Goal: Task Accomplishment & Management: Manage account settings

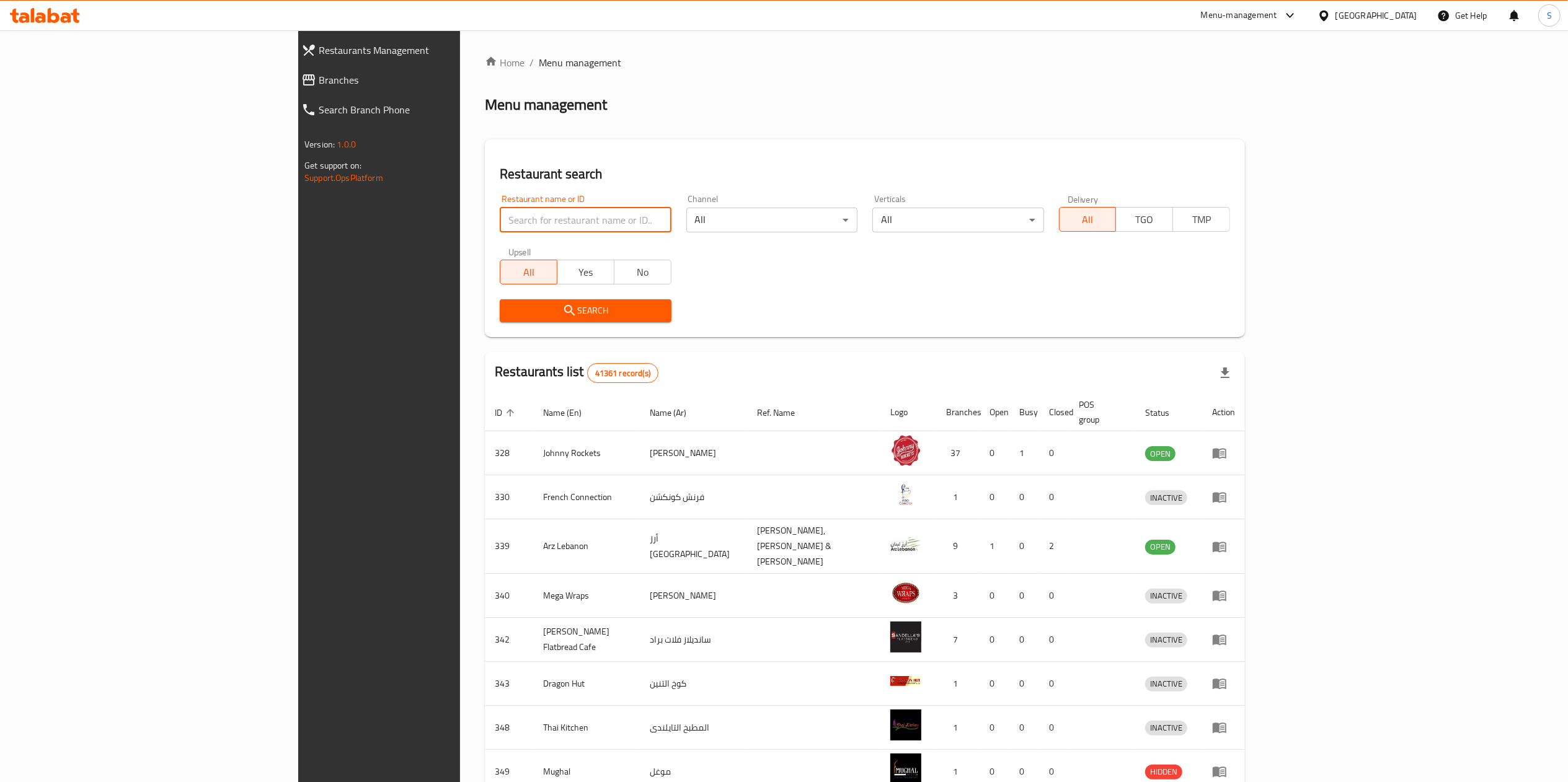
click at [500, 210] on input "search" at bounding box center [585, 220] width 171 height 25
type input "[PERSON_NAME]"
click button "Search" at bounding box center [585, 310] width 171 height 23
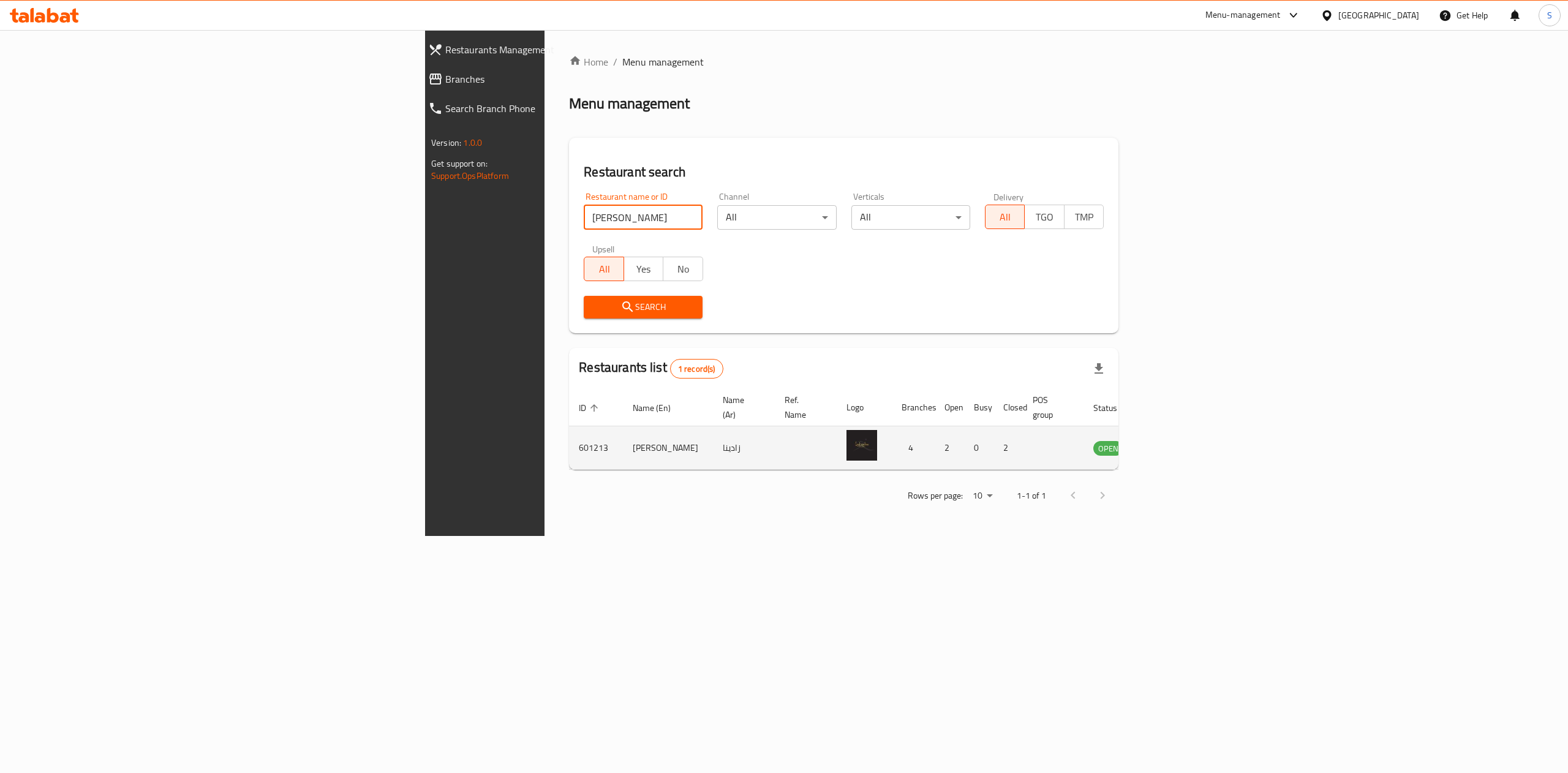
click at [1190, 436] on td "enhanced table" at bounding box center [1169, 448] width 42 height 44
click at [1172, 443] on icon "enhanced table" at bounding box center [1165, 448] width 13 height 11
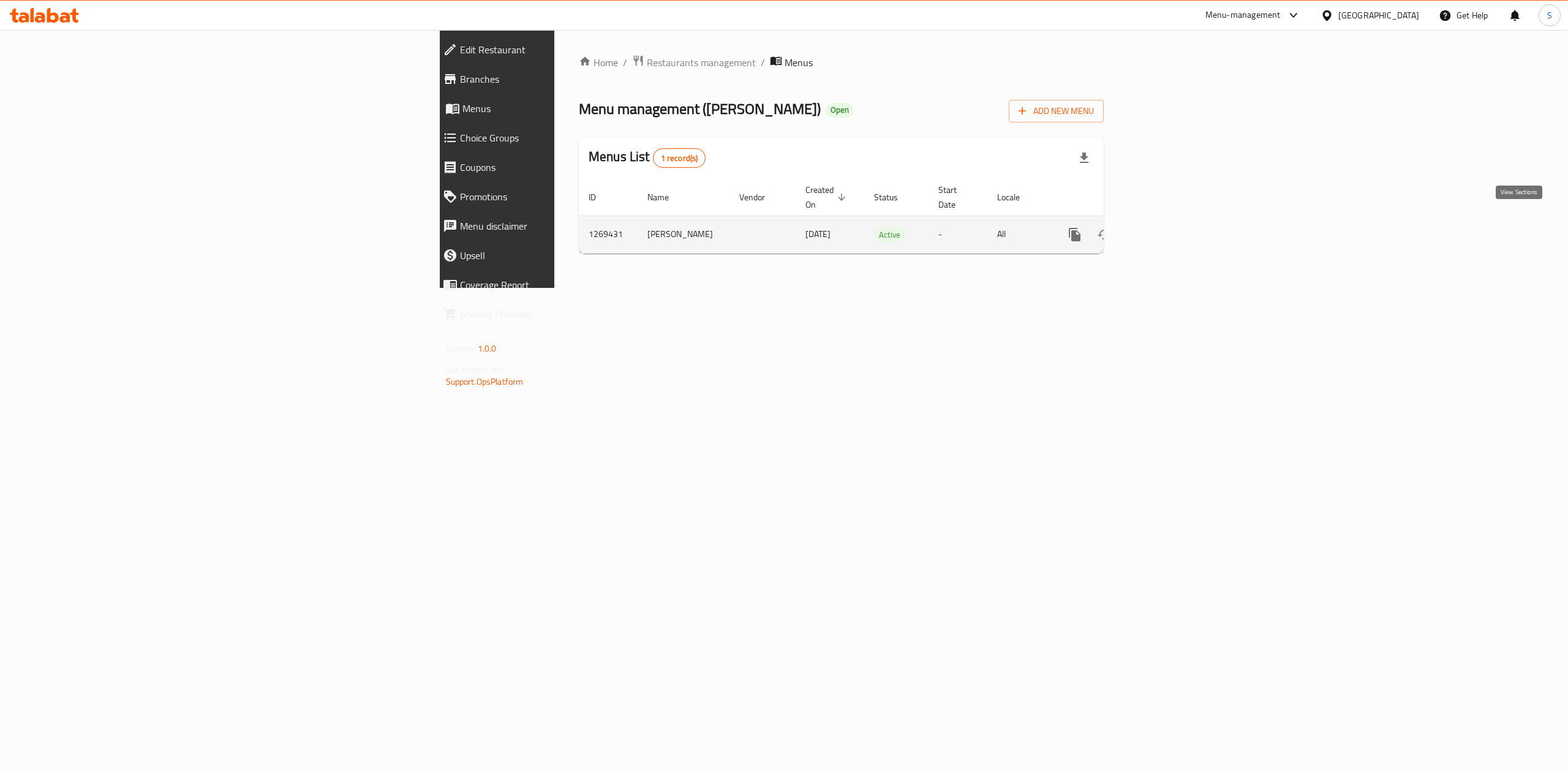
click at [1170, 227] on icon "enhanced table" at bounding box center [1164, 234] width 15 height 15
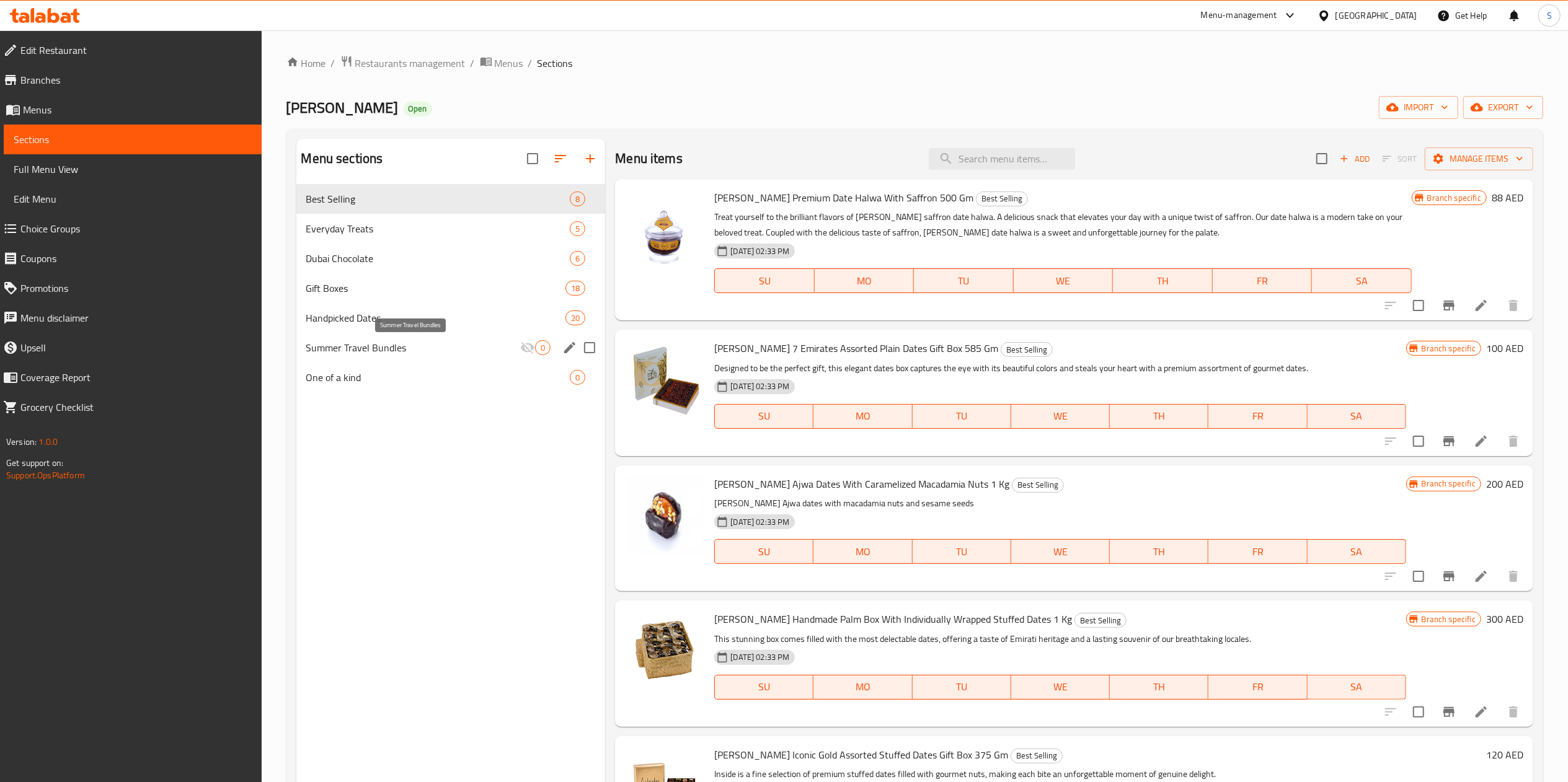
click at [482, 349] on span "Summer Travel Bundles" at bounding box center [413, 348] width 215 height 15
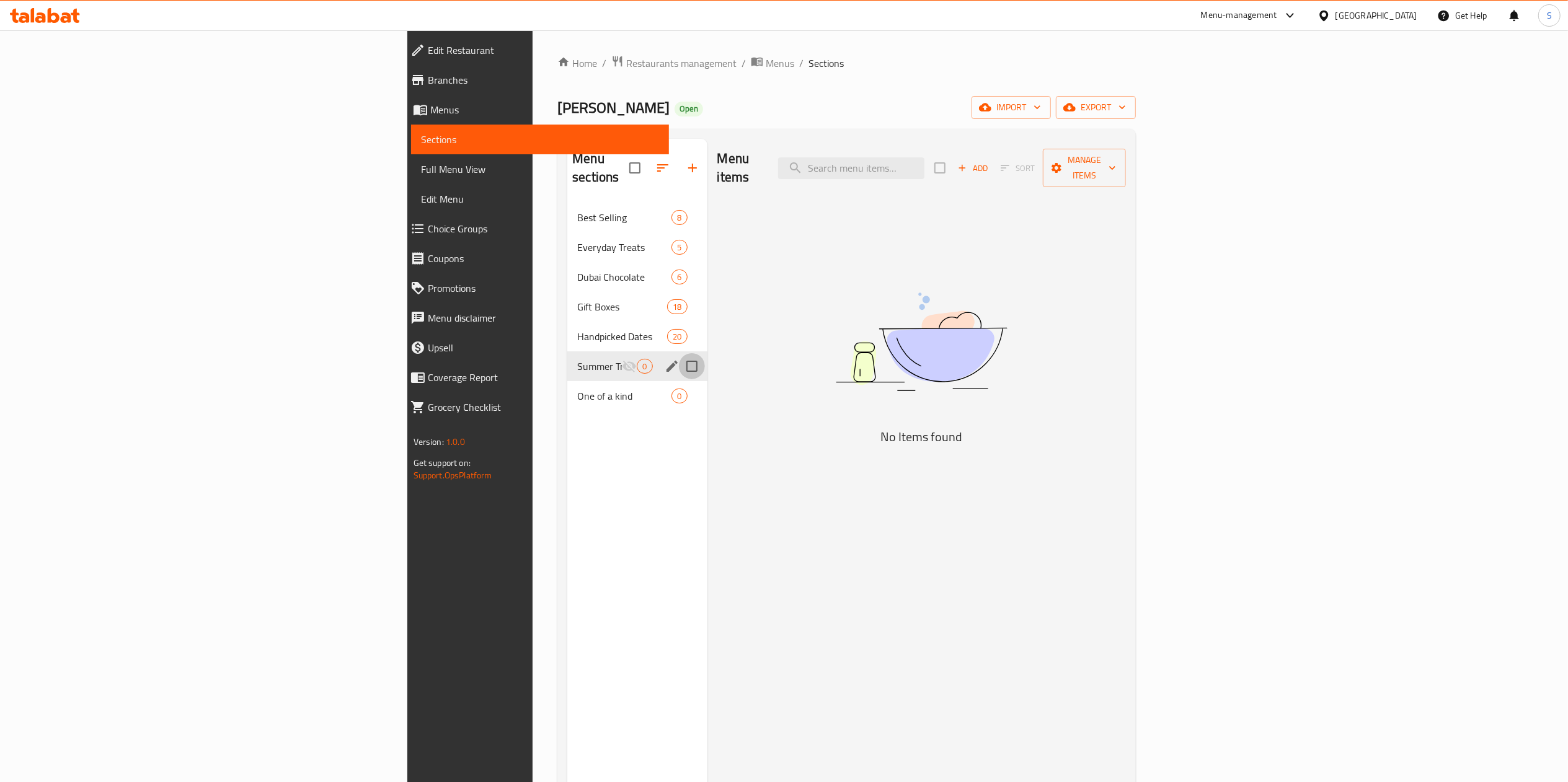
click at [679, 354] on input "Menu sections" at bounding box center [692, 366] width 26 height 26
checkbox input "true"
click at [679, 383] on input "Menu sections" at bounding box center [692, 396] width 26 height 26
checkbox input "true"
click at [637, 158] on button "button" at bounding box center [652, 168] width 30 height 30
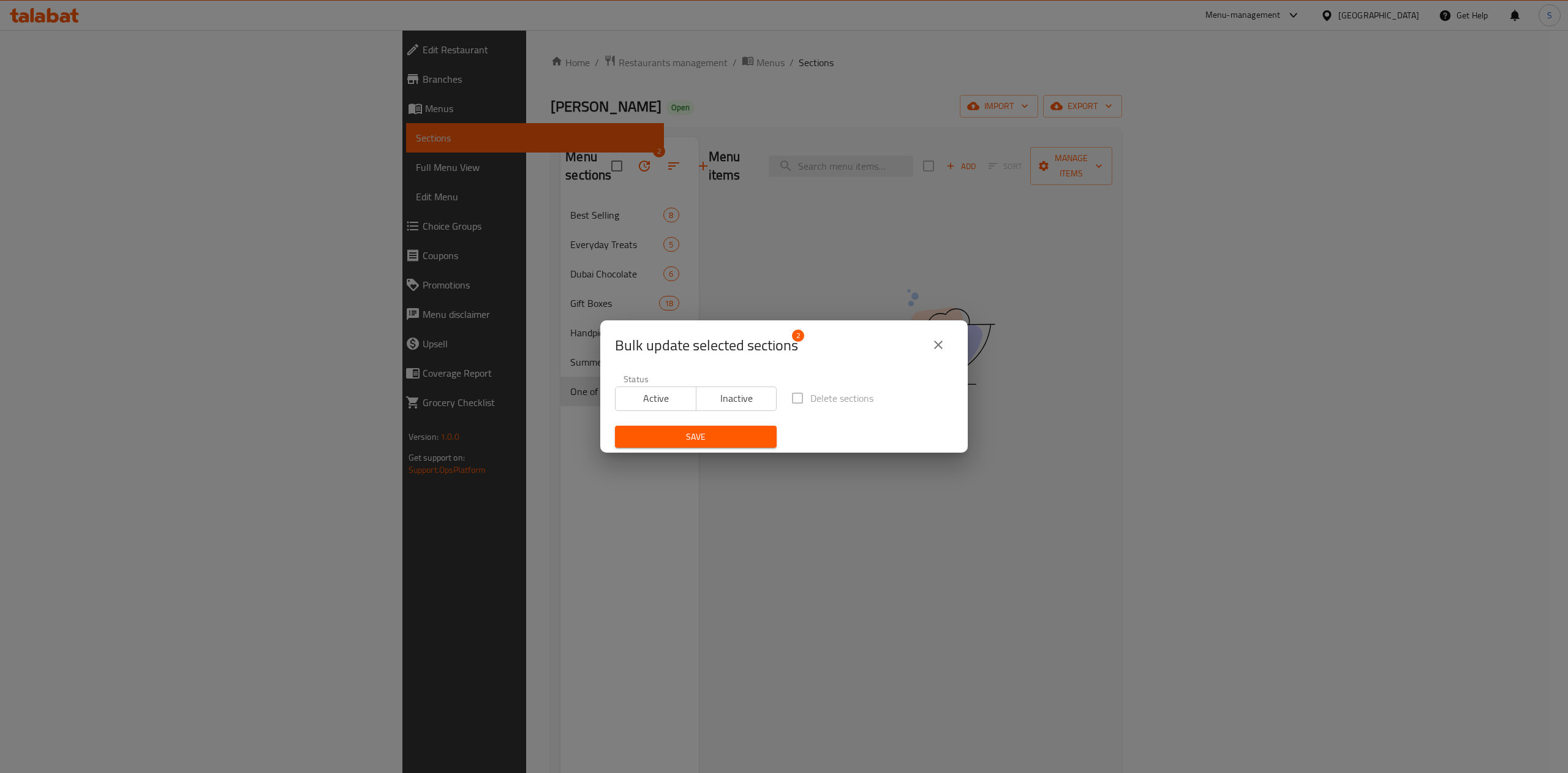
click at [793, 394] on label "Delete sections" at bounding box center [828, 398] width 89 height 26
click at [756, 403] on span "Inactive" at bounding box center [737, 398] width 71 height 17
click at [787, 397] on label "Delete sections" at bounding box center [828, 398] width 89 height 26
click at [714, 439] on span "Save" at bounding box center [696, 437] width 142 height 15
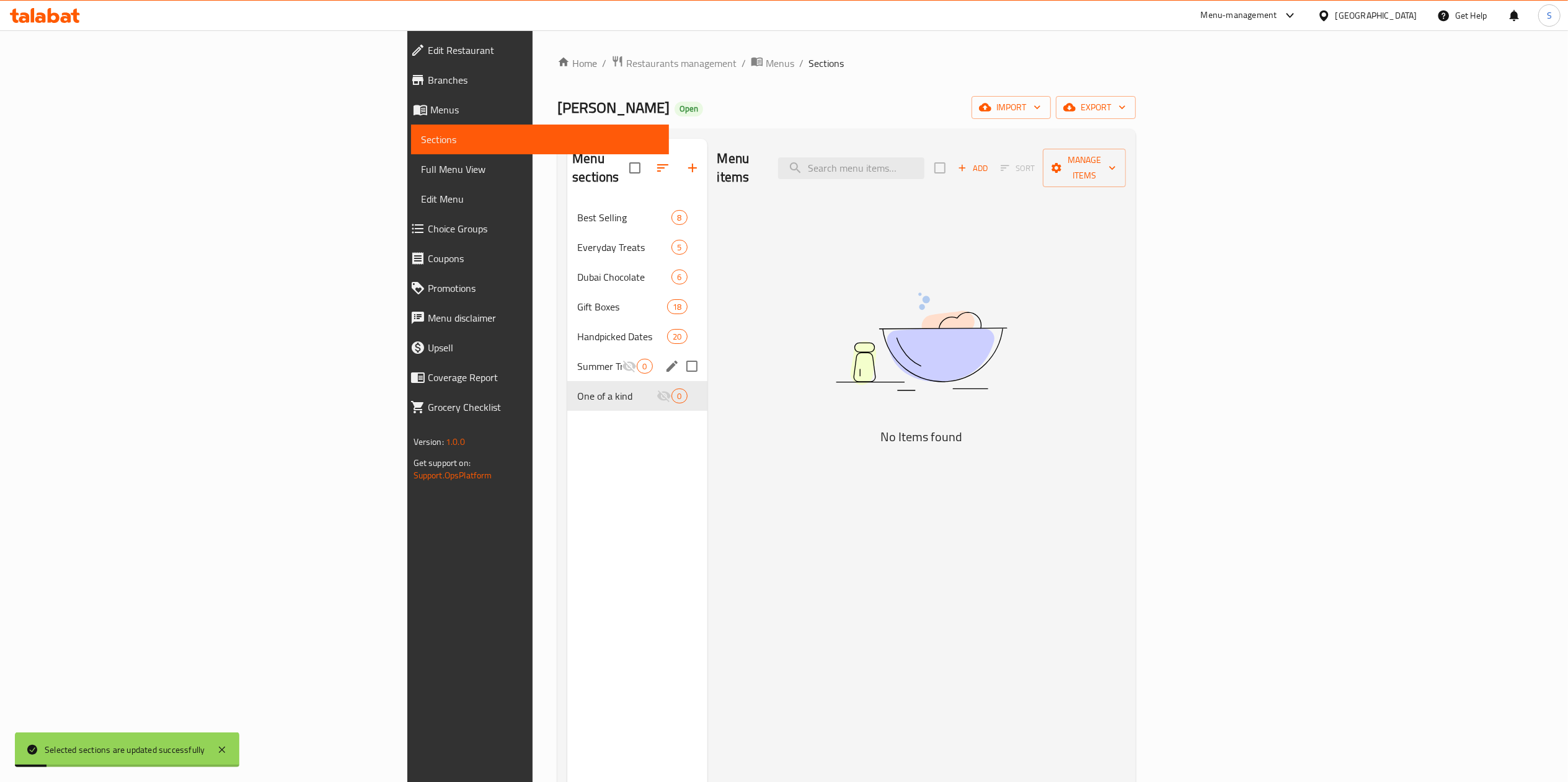
click at [679, 354] on input "Menu sections" at bounding box center [692, 366] width 26 height 26
checkbox input "true"
click at [646, 163] on icon "button" at bounding box center [652, 168] width 11 height 11
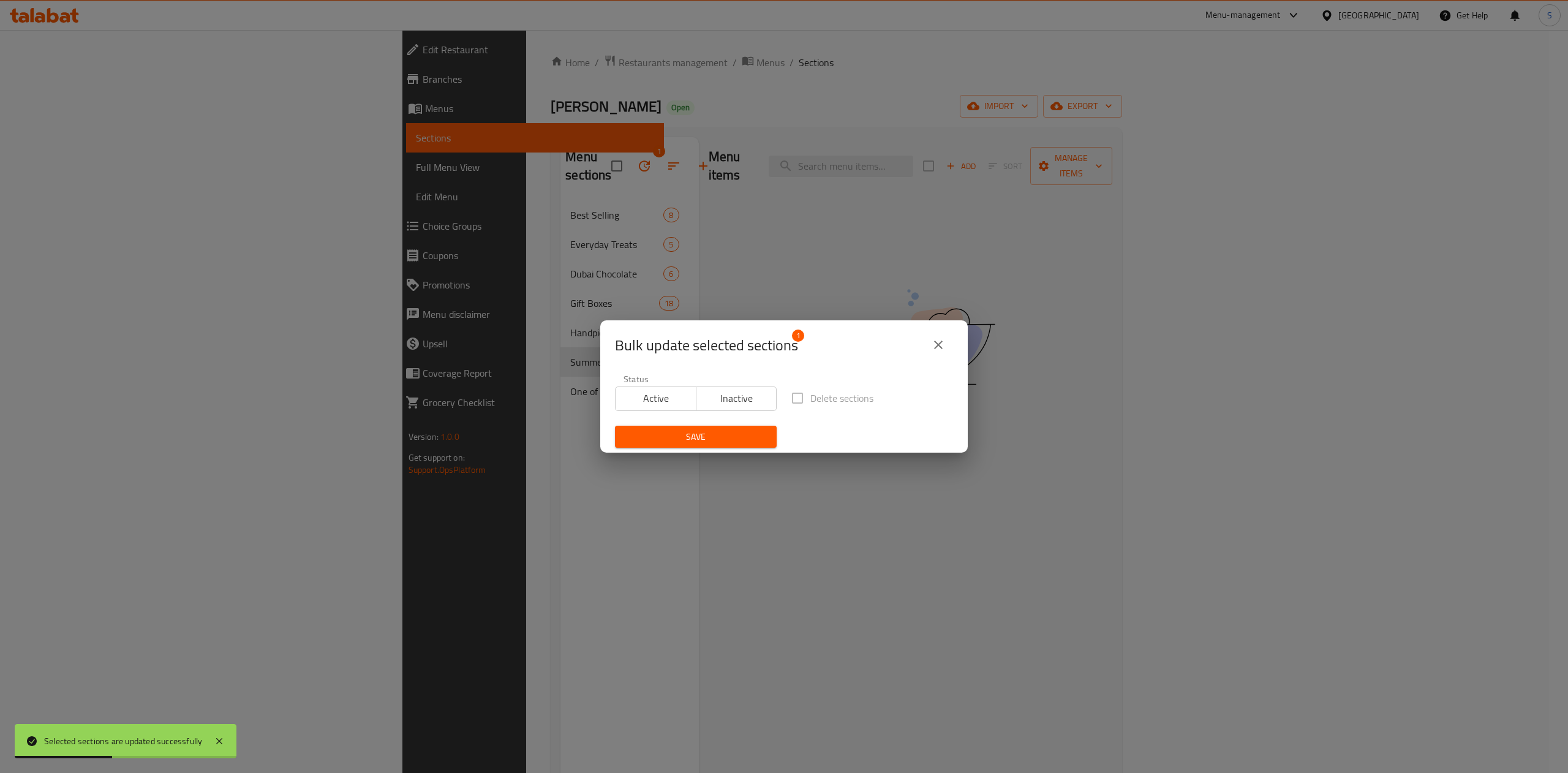
click at [790, 401] on label "Delete sections" at bounding box center [828, 398] width 89 height 26
click at [797, 336] on span "1" at bounding box center [798, 336] width 12 height 12
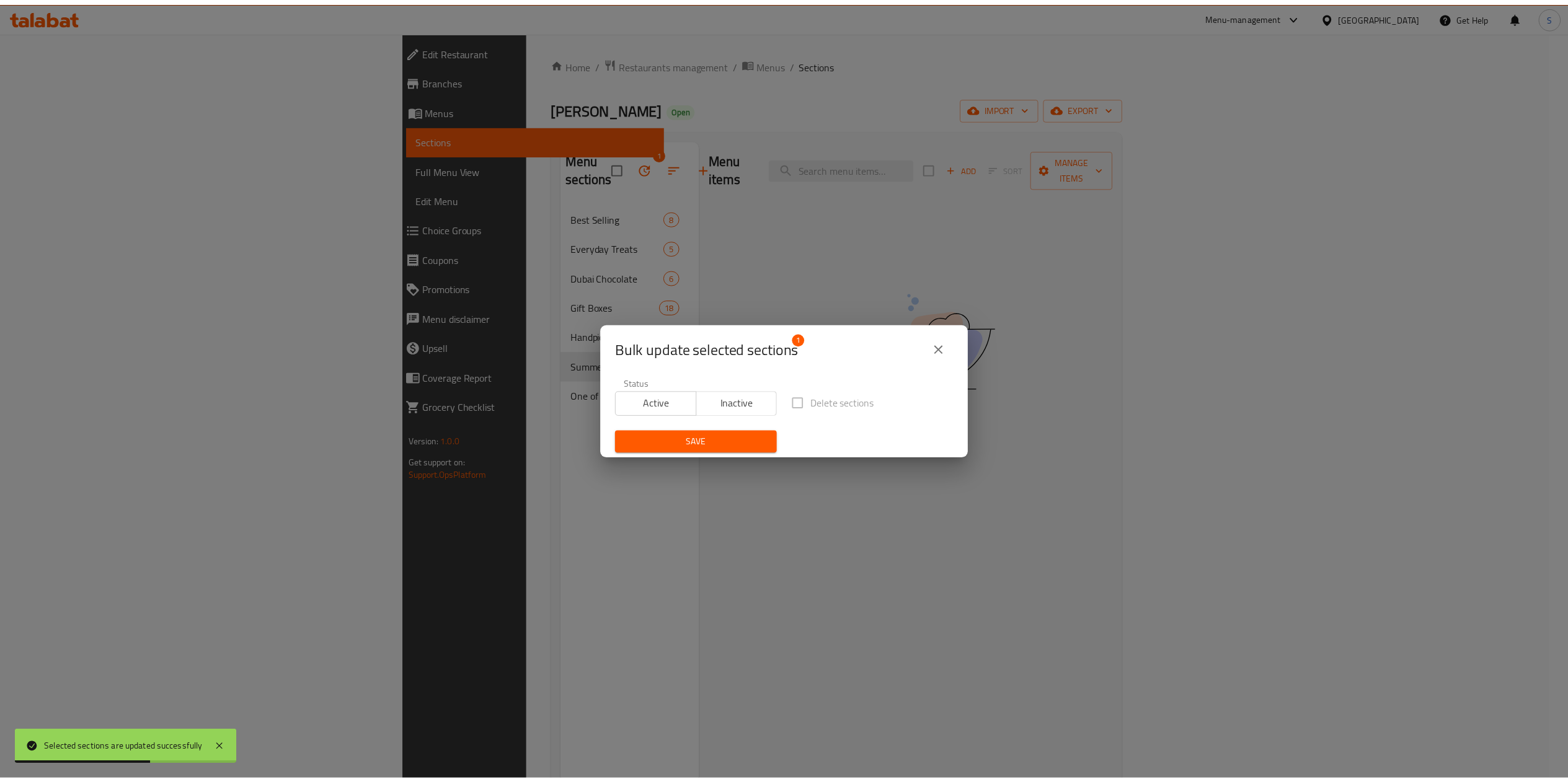
scroll to position [3, 0]
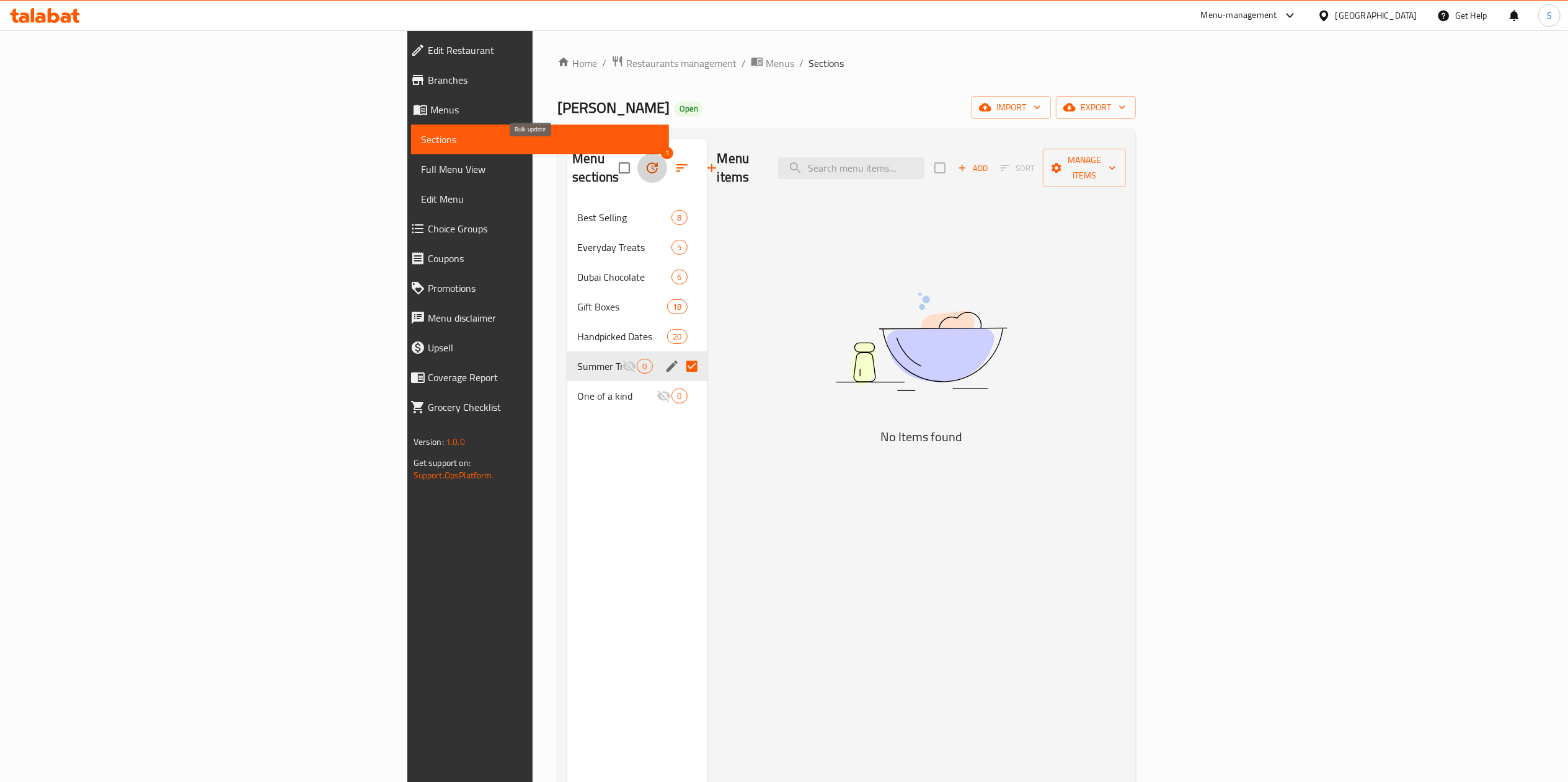
click at [645, 163] on icon "button" at bounding box center [652, 168] width 15 height 15
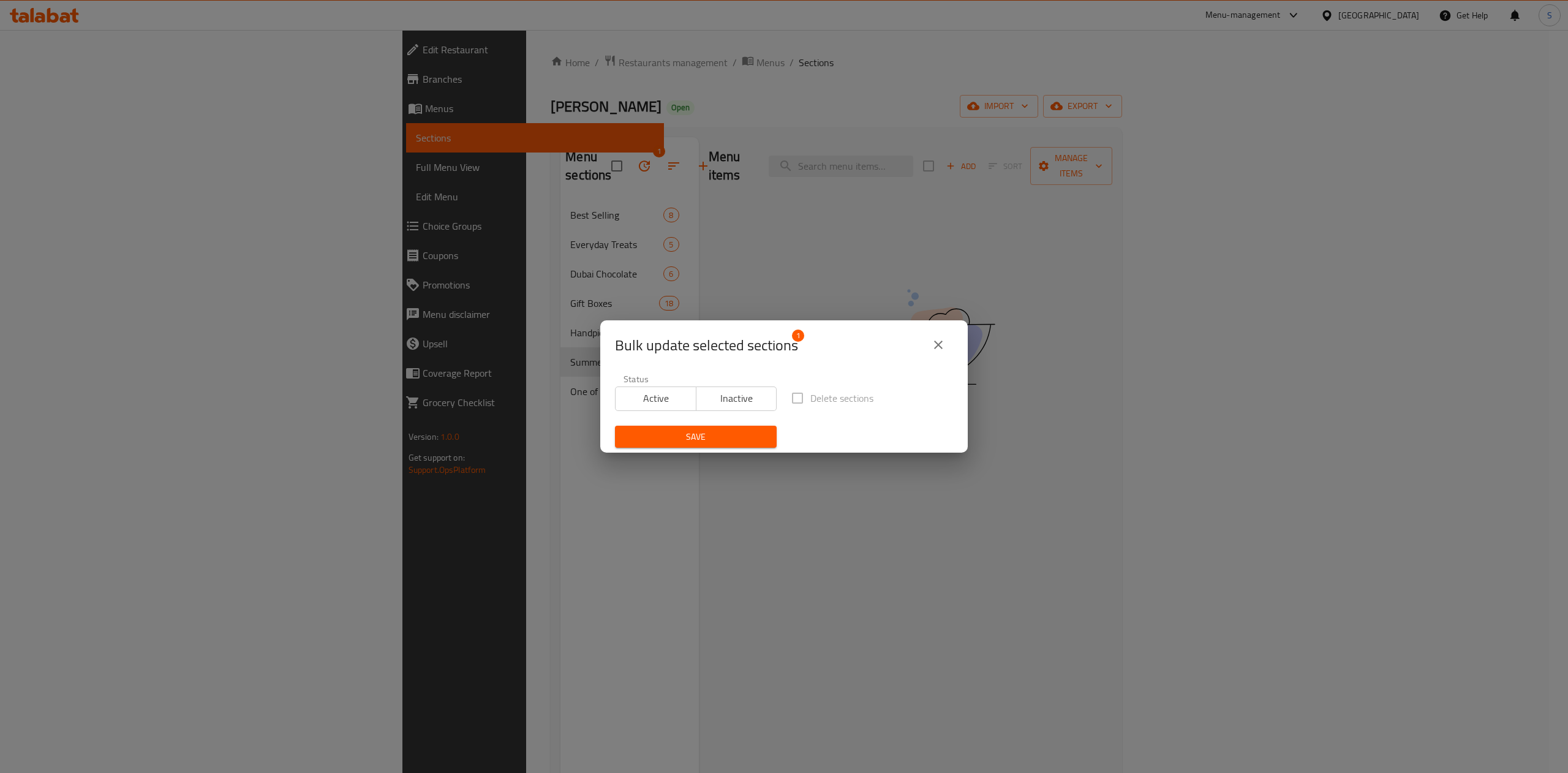
click at [811, 406] on span "Delete sections" at bounding box center [842, 399] width 63 height 15
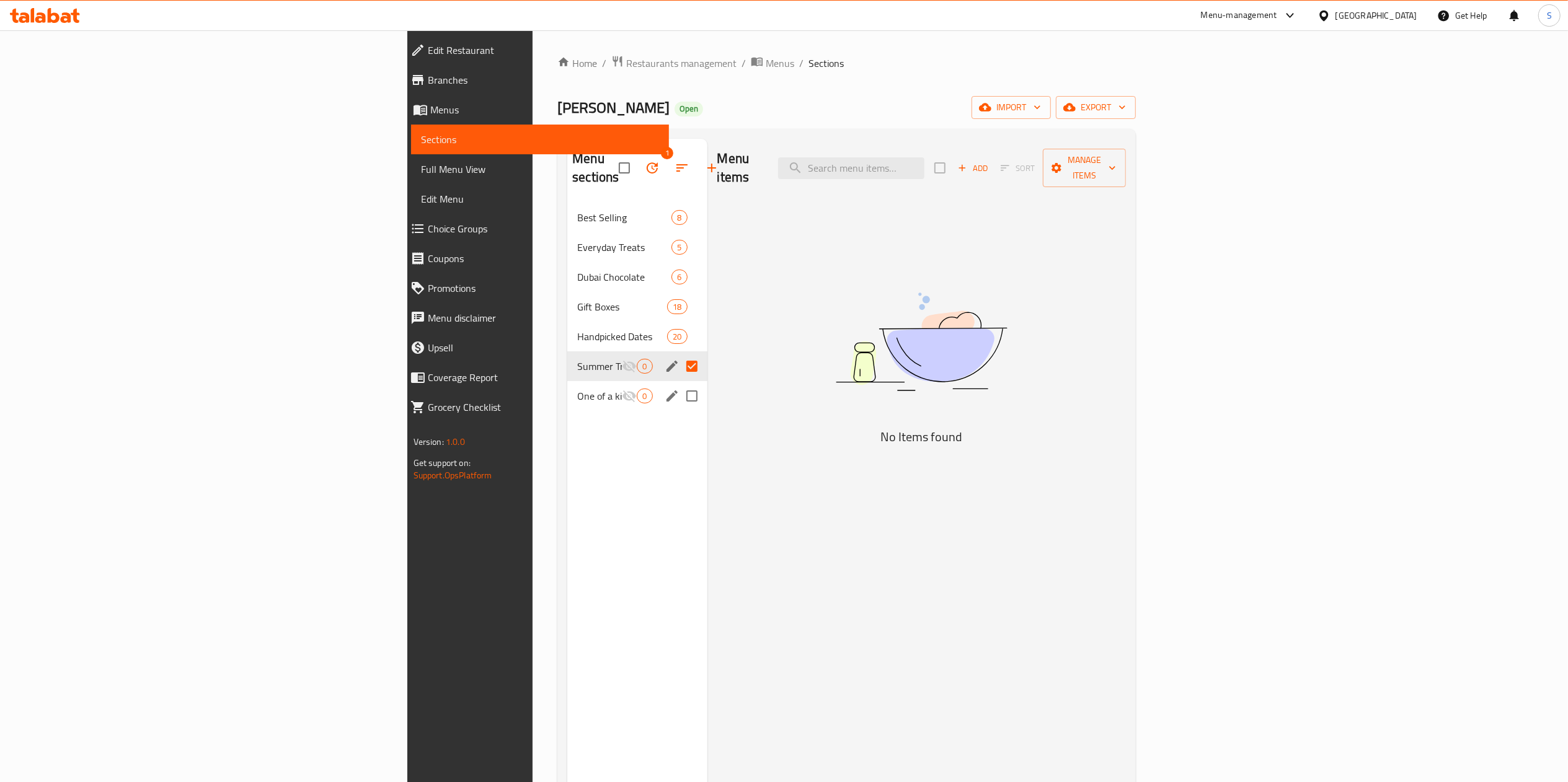
click at [679, 383] on input "Menu sections" at bounding box center [692, 396] width 26 height 26
checkbox input "true"
click at [645, 161] on icon "button" at bounding box center [652, 168] width 15 height 15
click at [611, 158] on input "checkbox" at bounding box center [624, 168] width 26 height 26
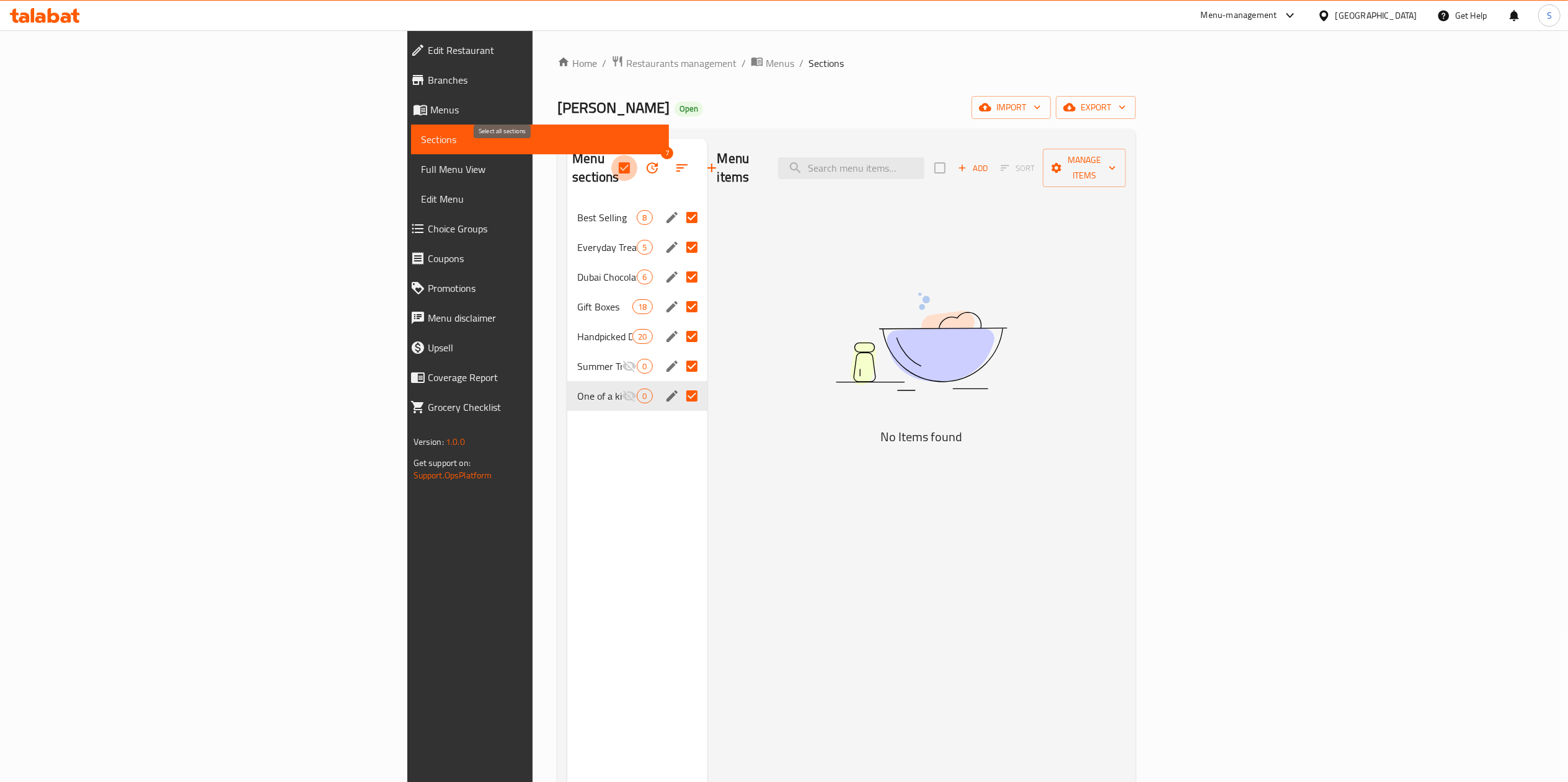
checkbox input "false"
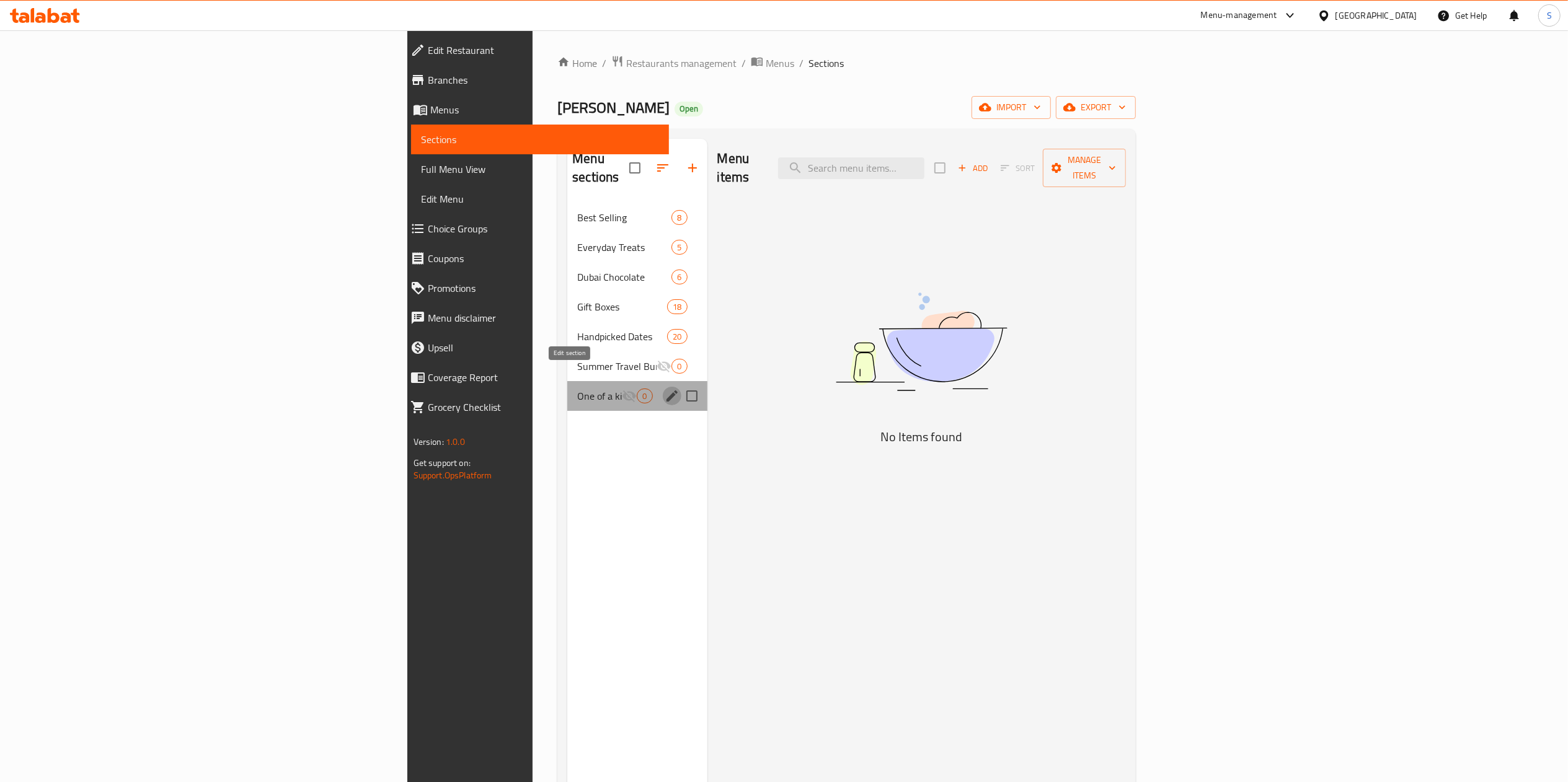
click at [667, 391] on icon "edit" at bounding box center [672, 396] width 11 height 11
click at [679, 357] on input "Menu sections" at bounding box center [692, 366] width 26 height 26
checkbox input "true"
click at [679, 383] on input "Menu sections" at bounding box center [692, 396] width 26 height 26
checkbox input "true"
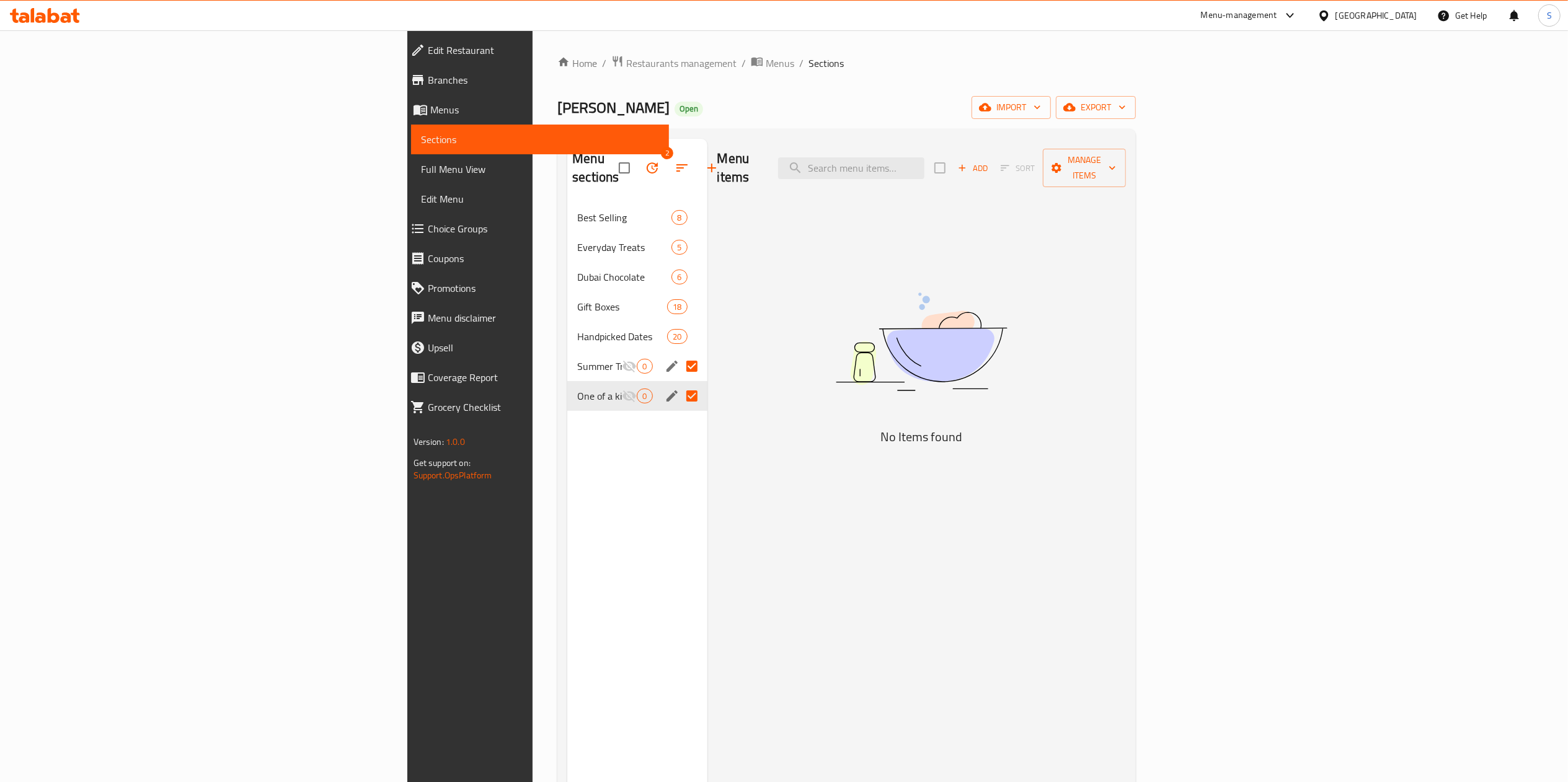
click at [645, 161] on icon "button" at bounding box center [652, 168] width 15 height 15
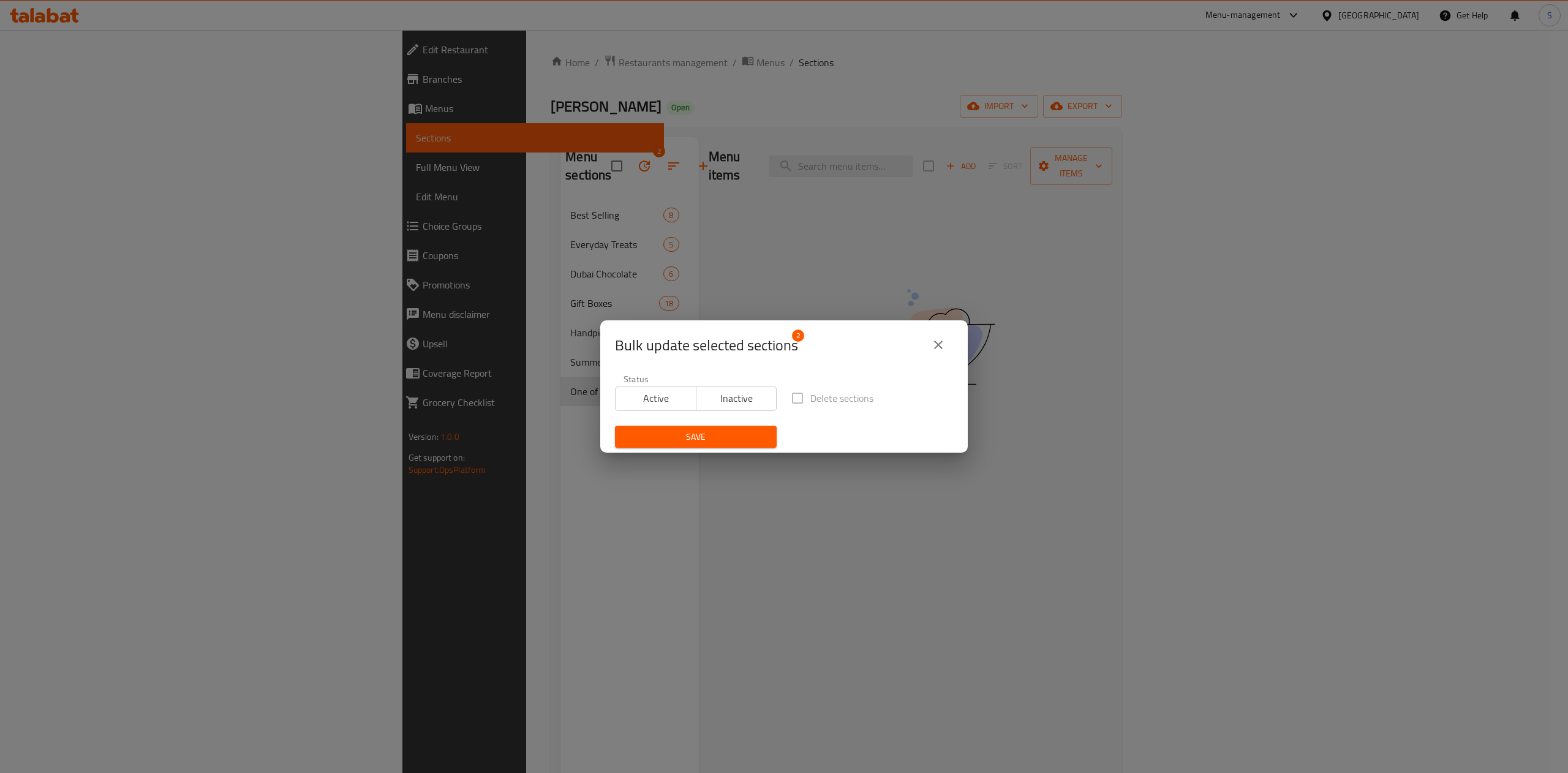
click at [832, 394] on span "Delete sections" at bounding box center [842, 399] width 63 height 15
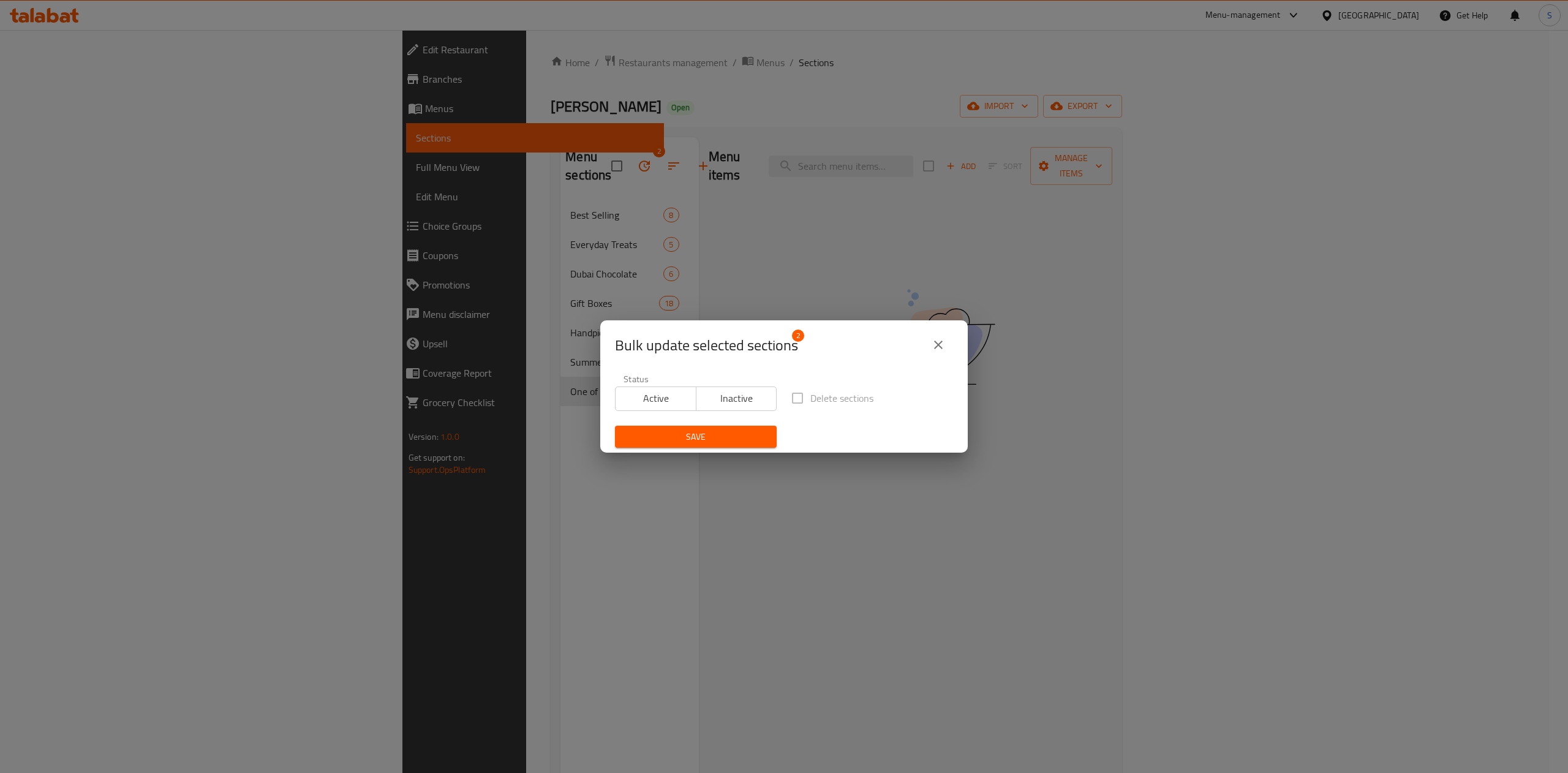
click at [785, 394] on label "Delete sections" at bounding box center [828, 398] width 89 height 26
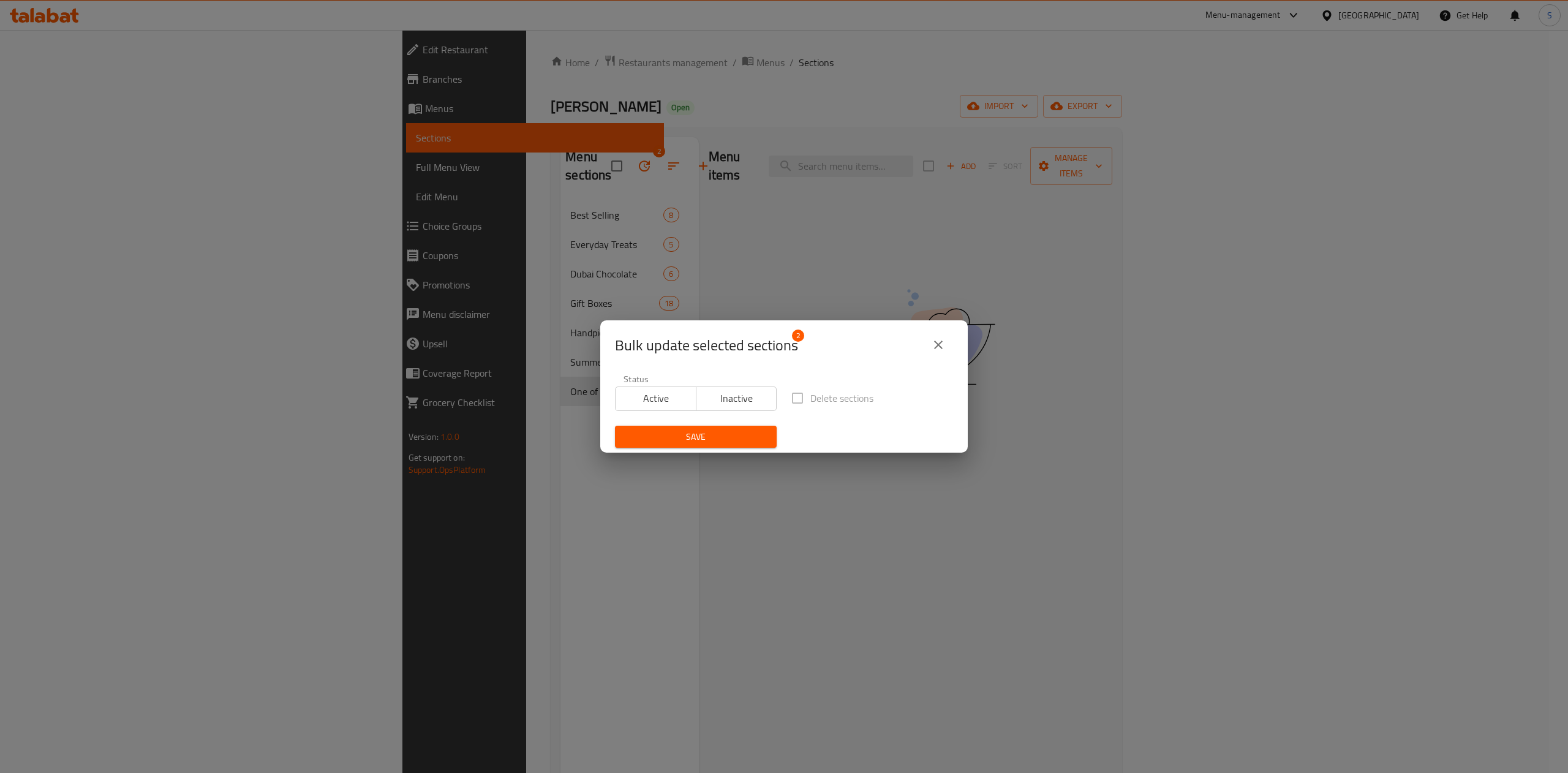
click at [698, 455] on div "Bulk update selected sections 2 Status Active Inactive Delete sections Save" at bounding box center [784, 386] width 1568 height 773
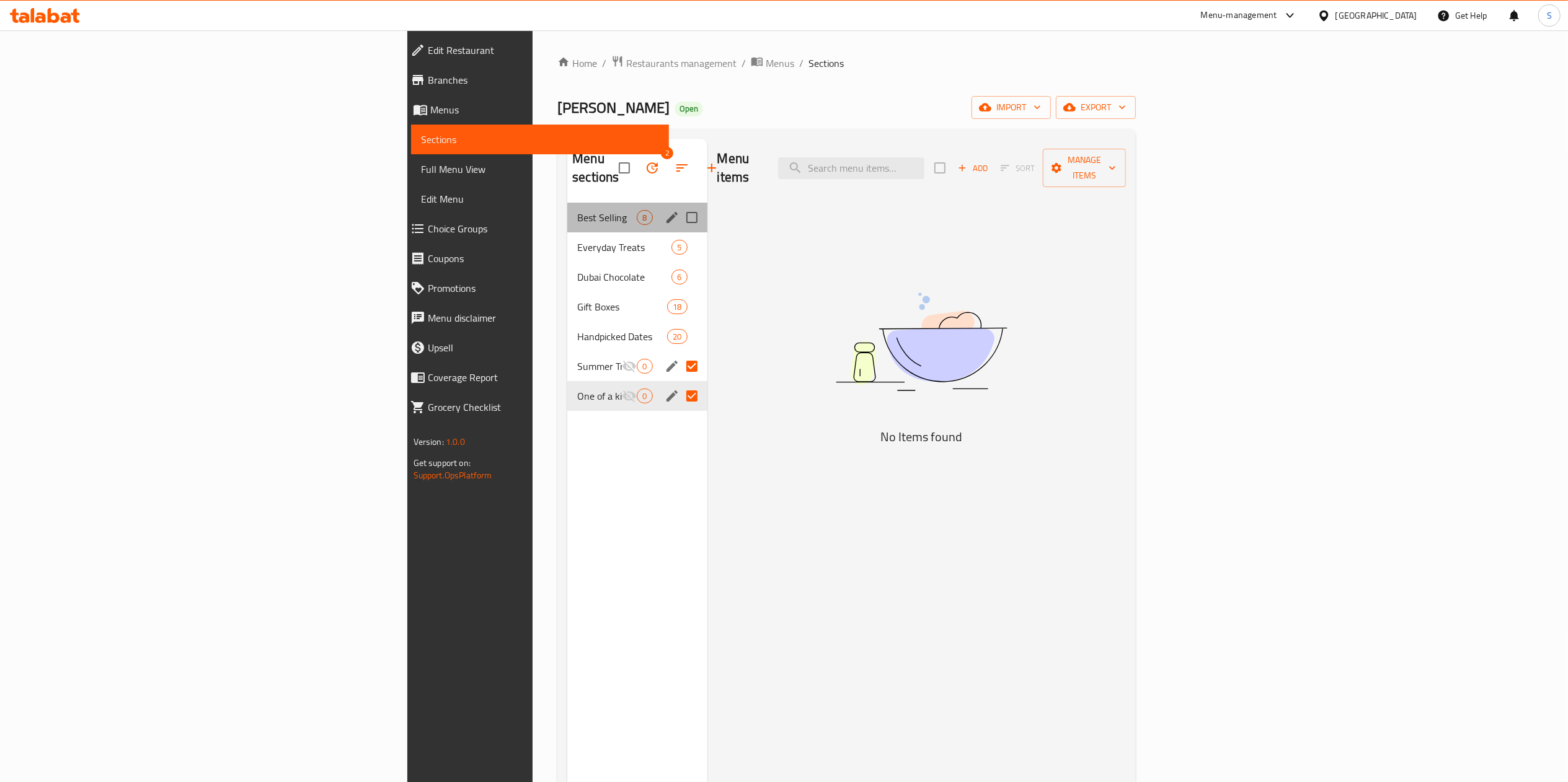
click at [568, 212] on div "Best Selling 8" at bounding box center [637, 218] width 139 height 30
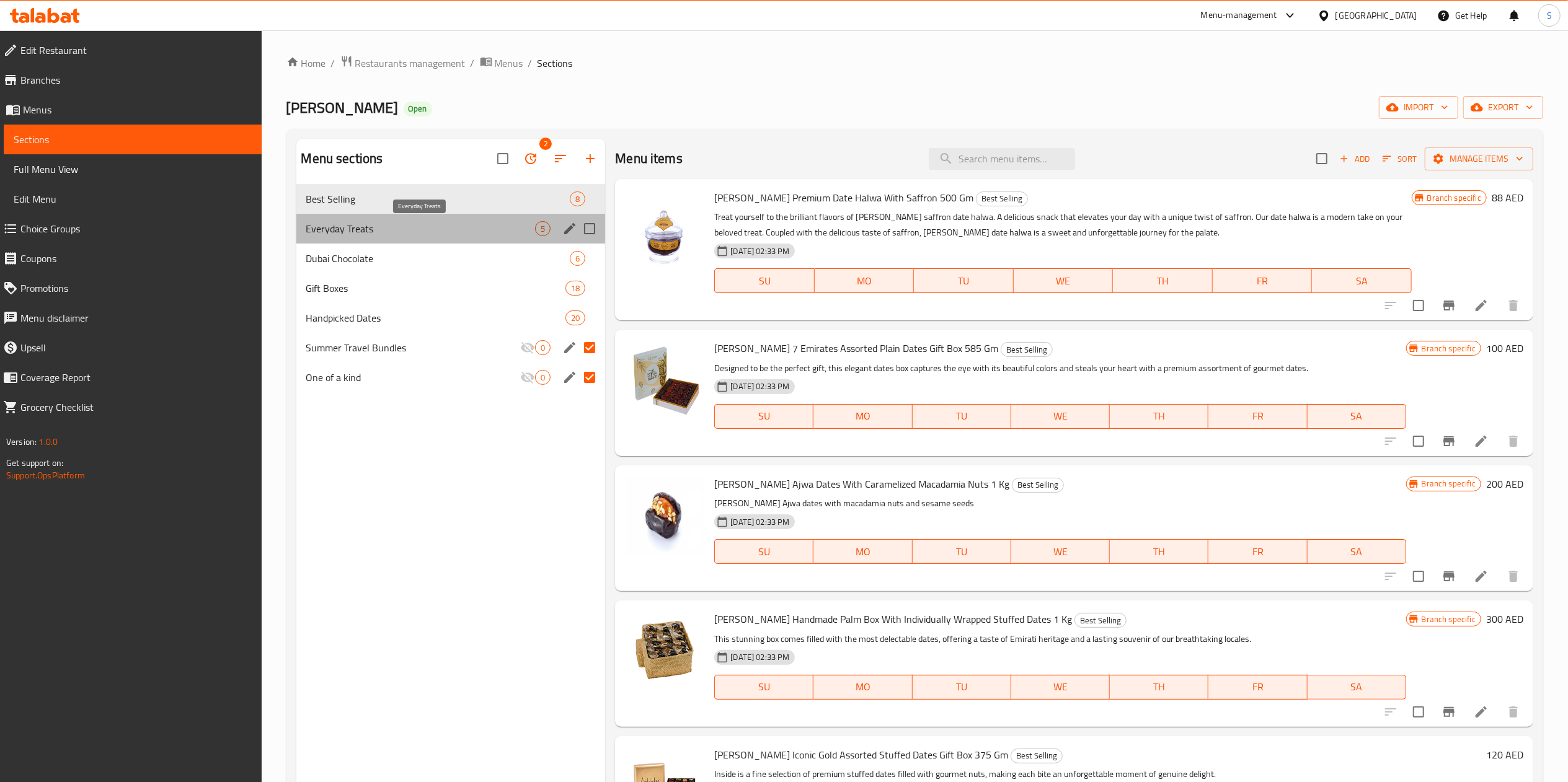
click at [420, 235] on span "Everyday Treats" at bounding box center [421, 229] width 230 height 15
